Goal: Navigation & Orientation: Go to known website

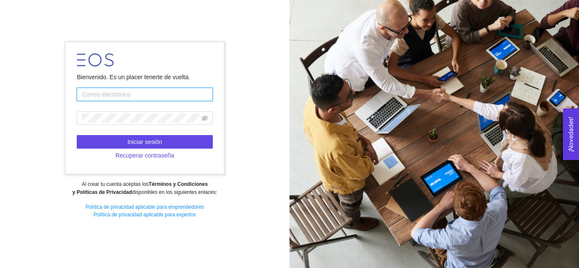
type input "[EMAIL_ADDRESS][DOMAIN_NAME]"
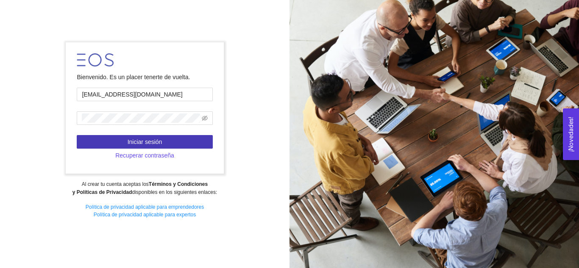
click at [137, 147] on span "Iniciar sesión" at bounding box center [145, 141] width 35 height 9
